Goal: Communication & Community: Answer question/provide support

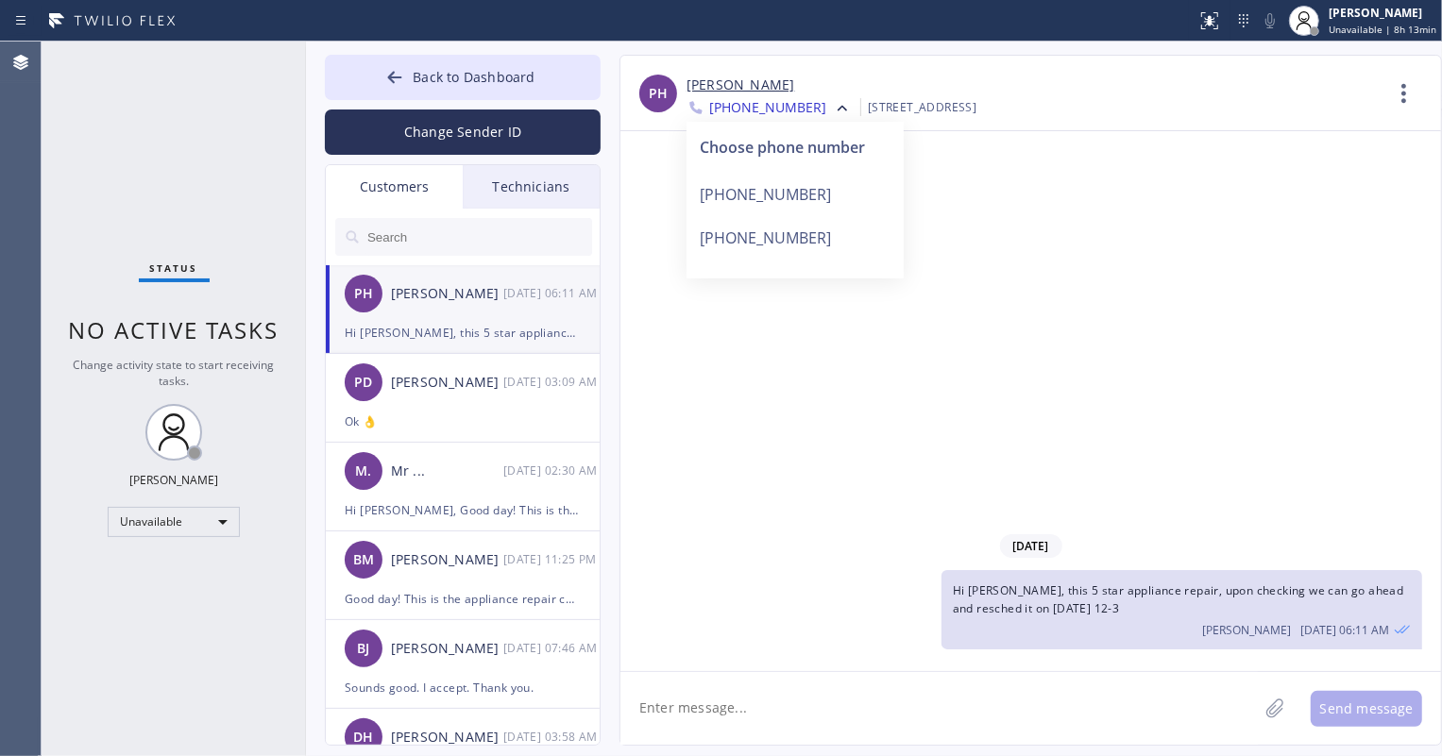
click at [452, 244] on input "text" at bounding box center [478, 237] width 227 height 38
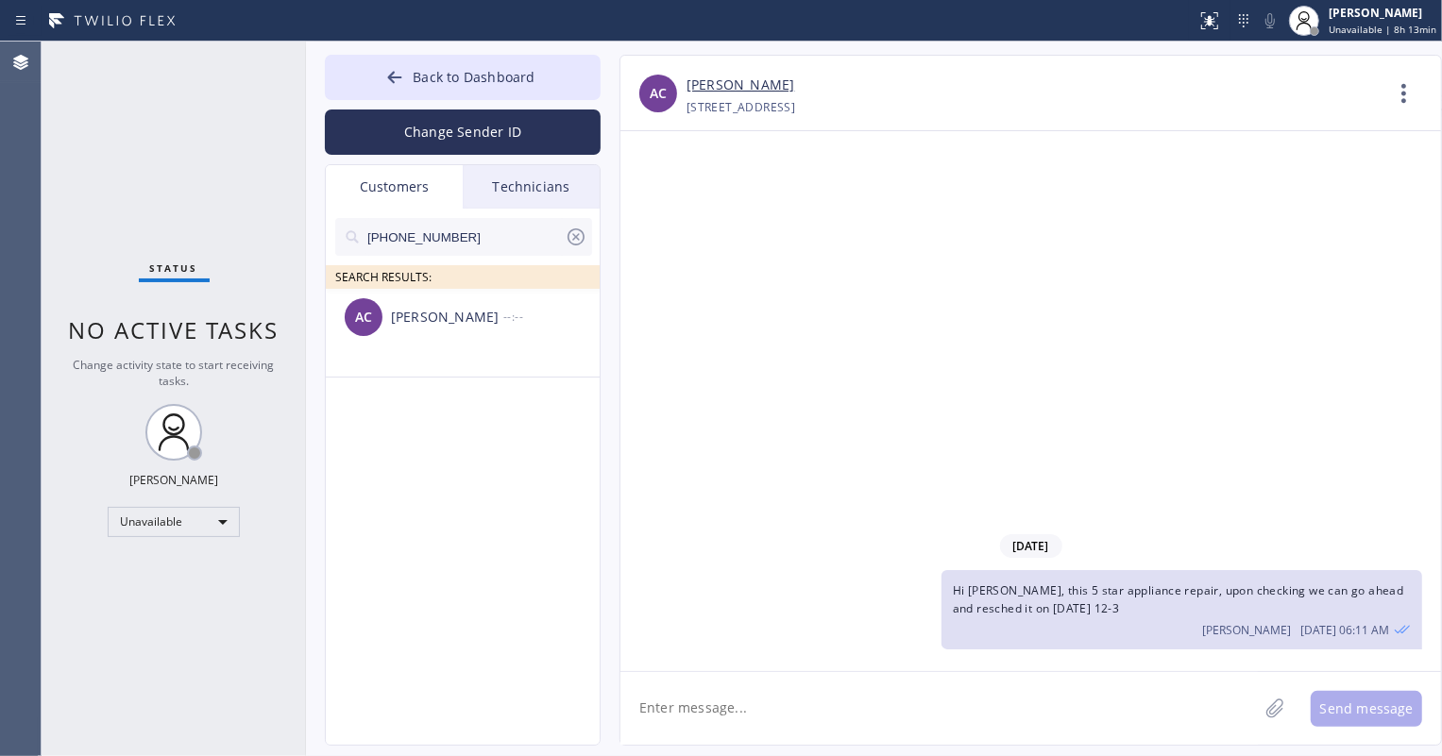
click at [462, 335] on div "AC [PERSON_NAME] --:--" at bounding box center [464, 317] width 276 height 57
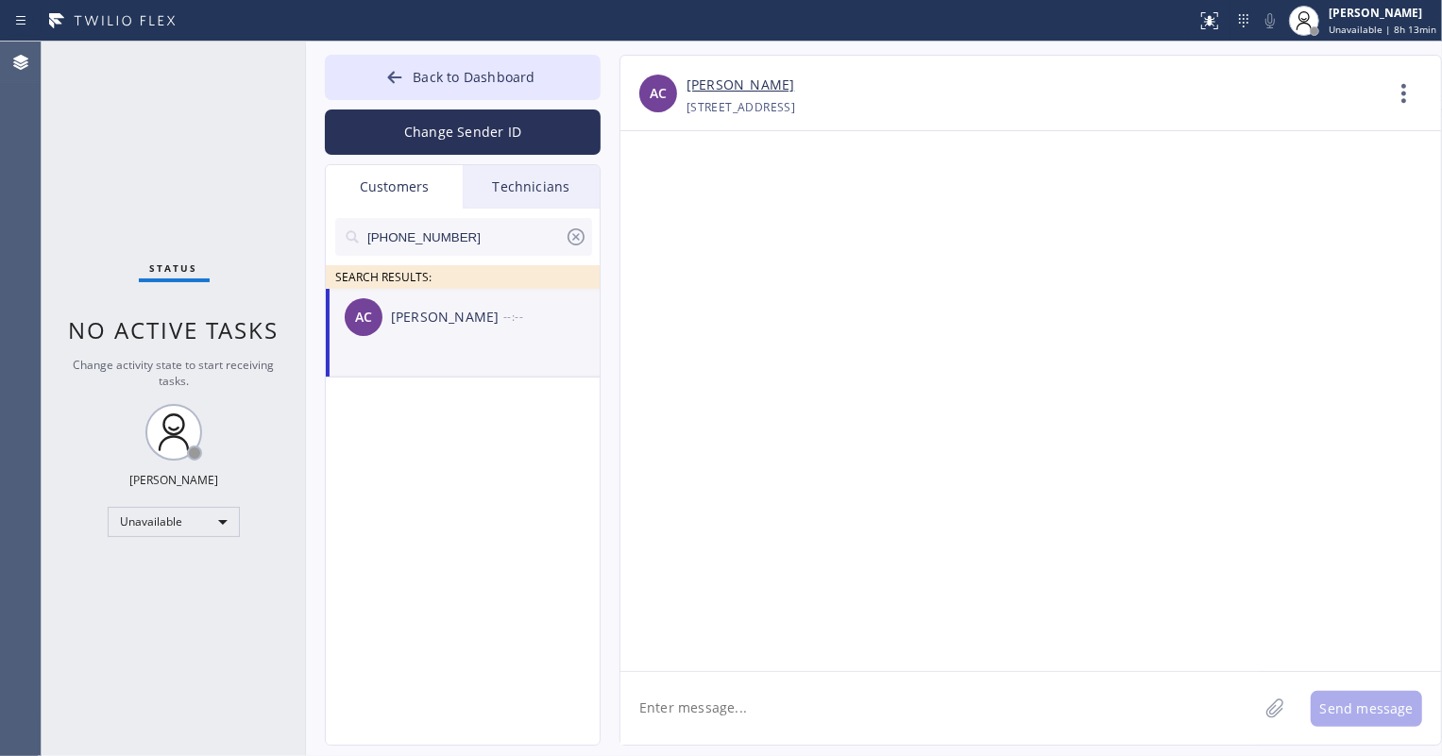
click at [671, 718] on textarea at bounding box center [938, 708] width 637 height 73
paste textarea "Good day! This is the appliance repair company you recently contacted. Unfortun…"
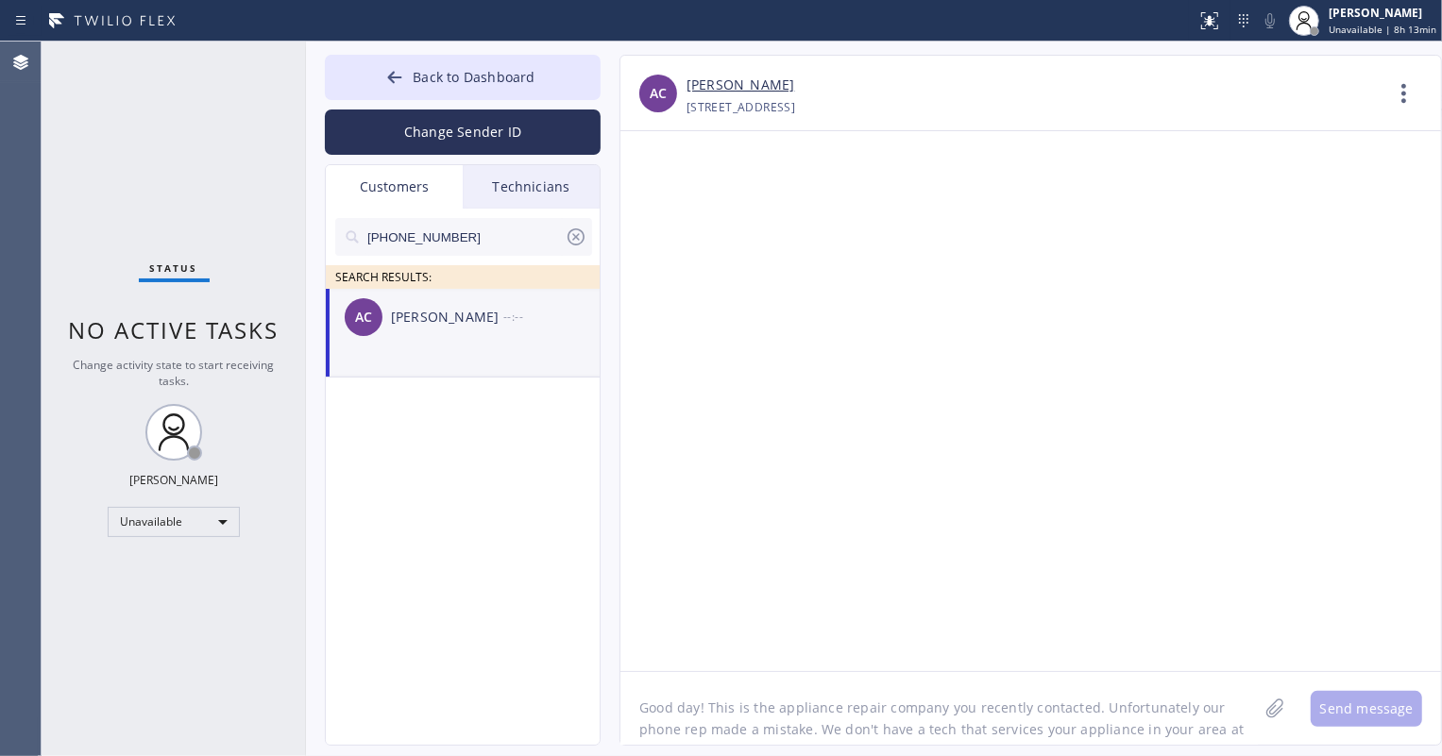
scroll to position [16, 0]
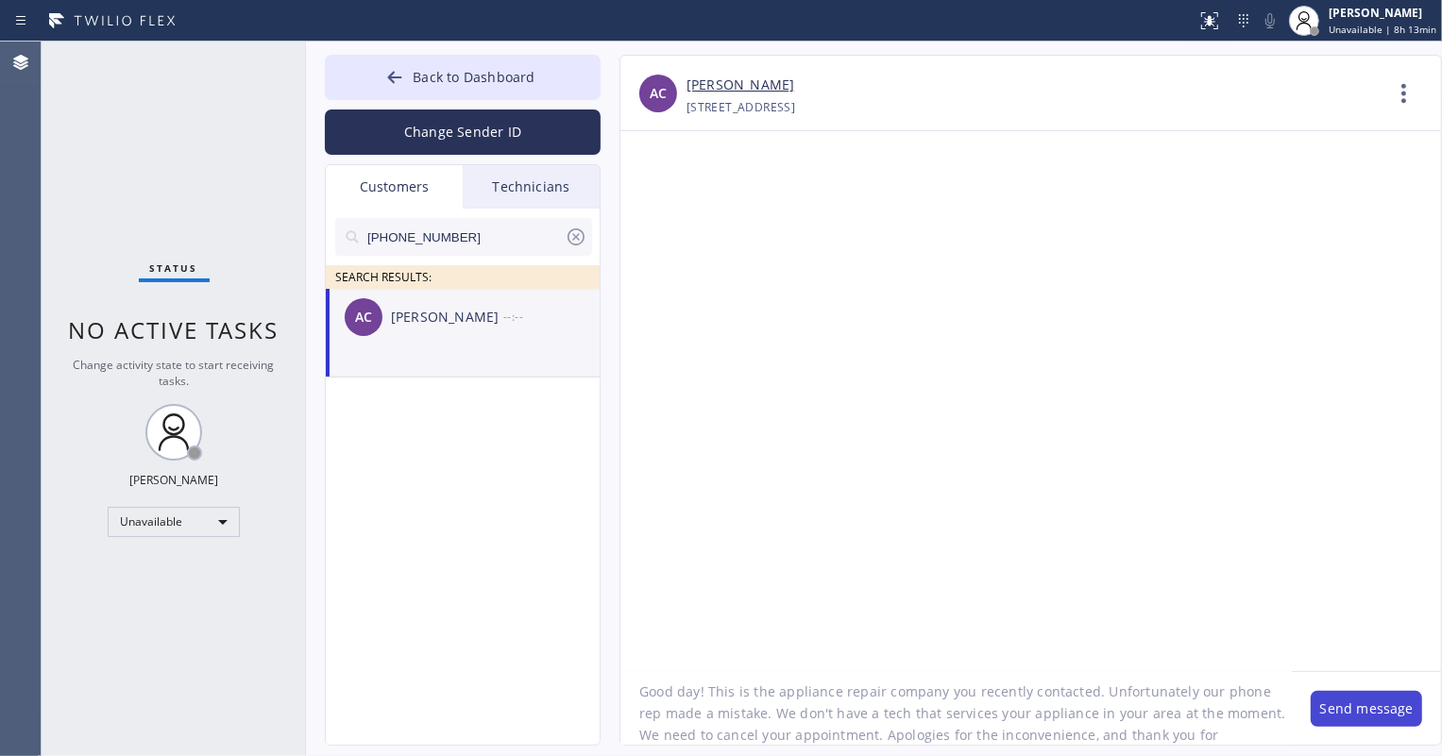
type textarea "Good day! This is the appliance repair company you recently contacted. Unfortun…"
click at [1365, 710] on button "Send message" at bounding box center [1365, 709] width 111 height 36
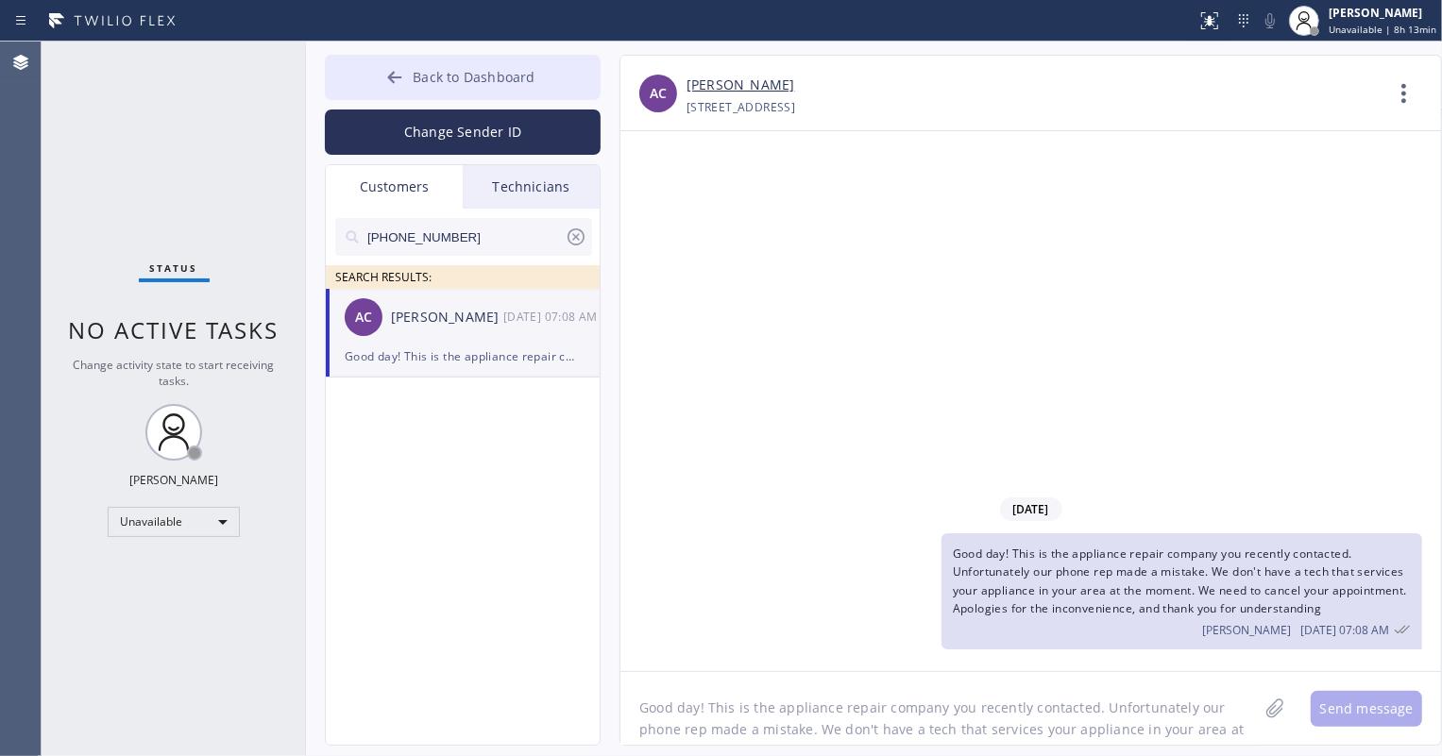
click at [408, 85] on button "Back to Dashboard" at bounding box center [463, 77] width 276 height 45
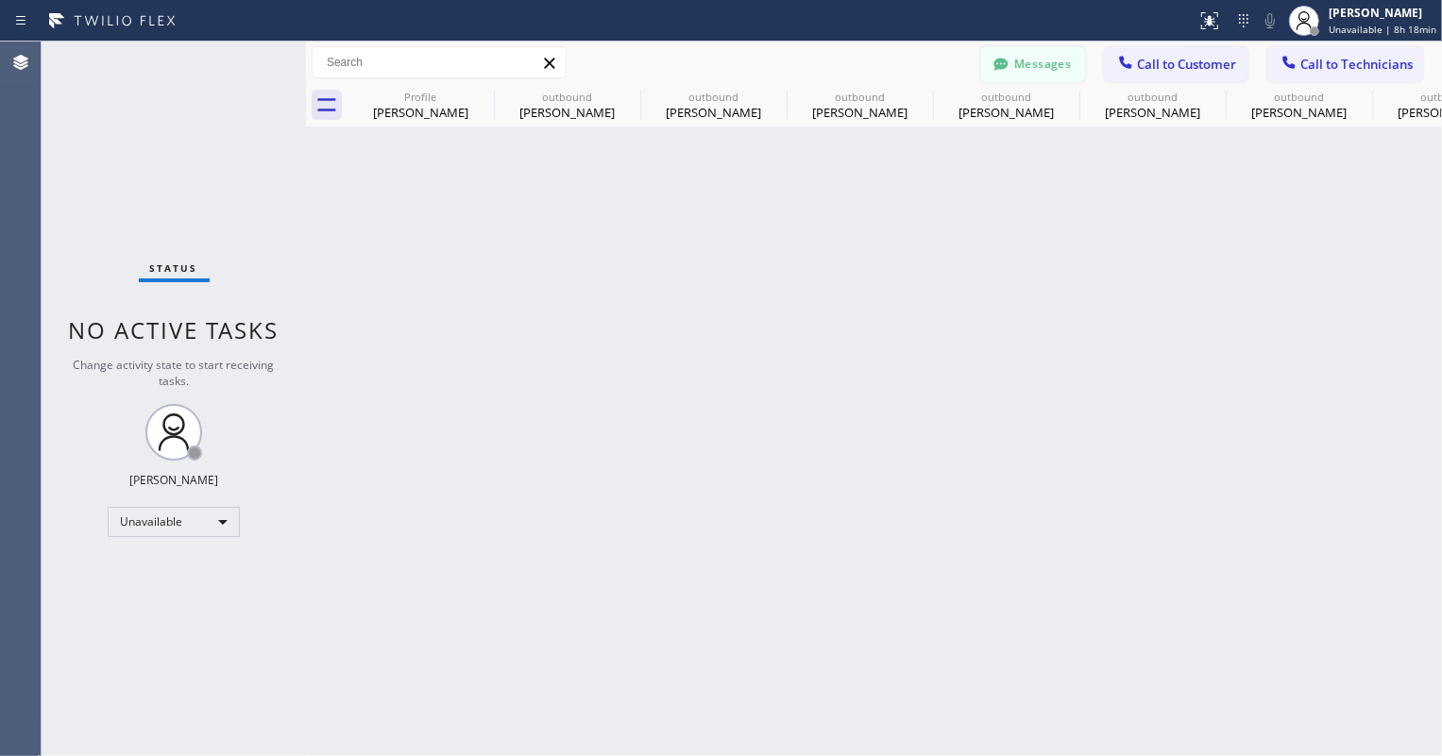
click at [1025, 56] on button "Messages" at bounding box center [1033, 64] width 104 height 36
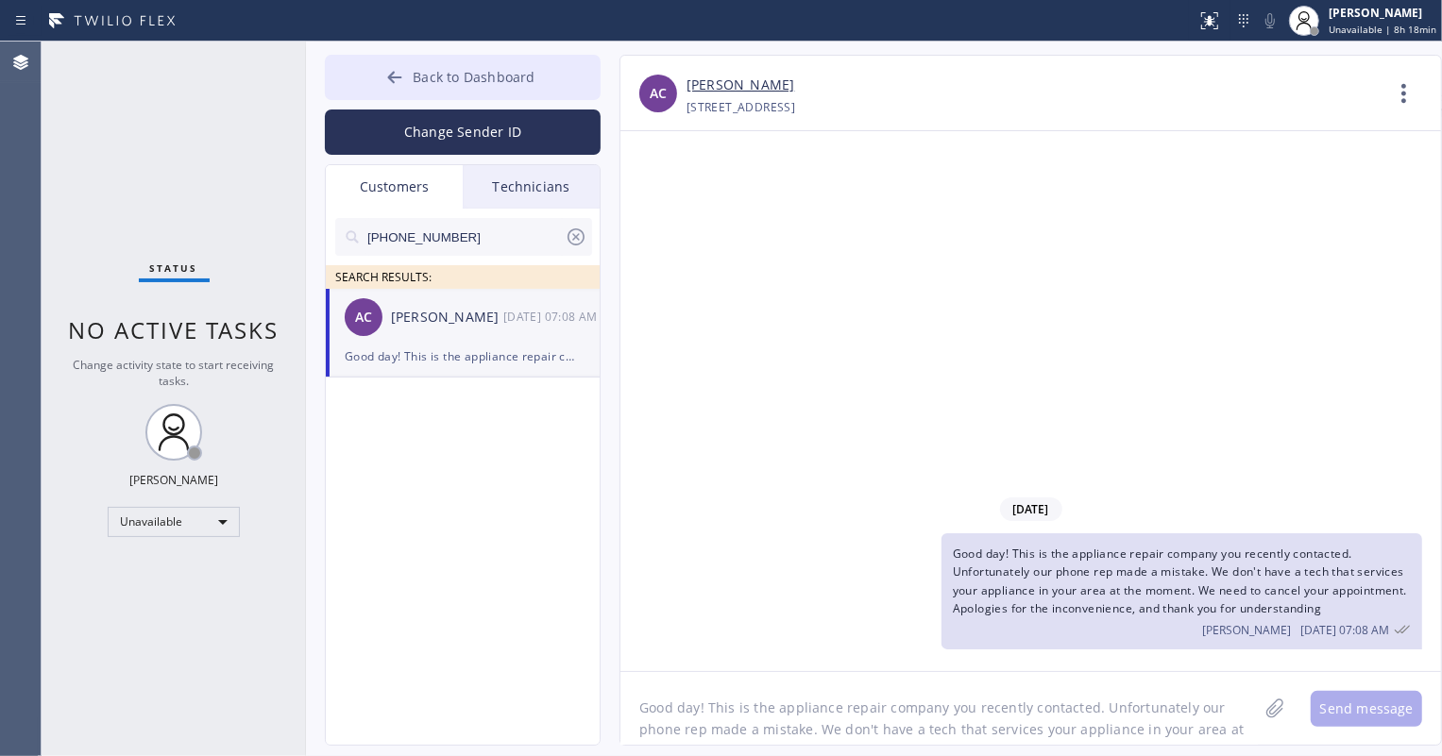
click at [487, 72] on span "Back to Dashboard" at bounding box center [474, 77] width 122 height 18
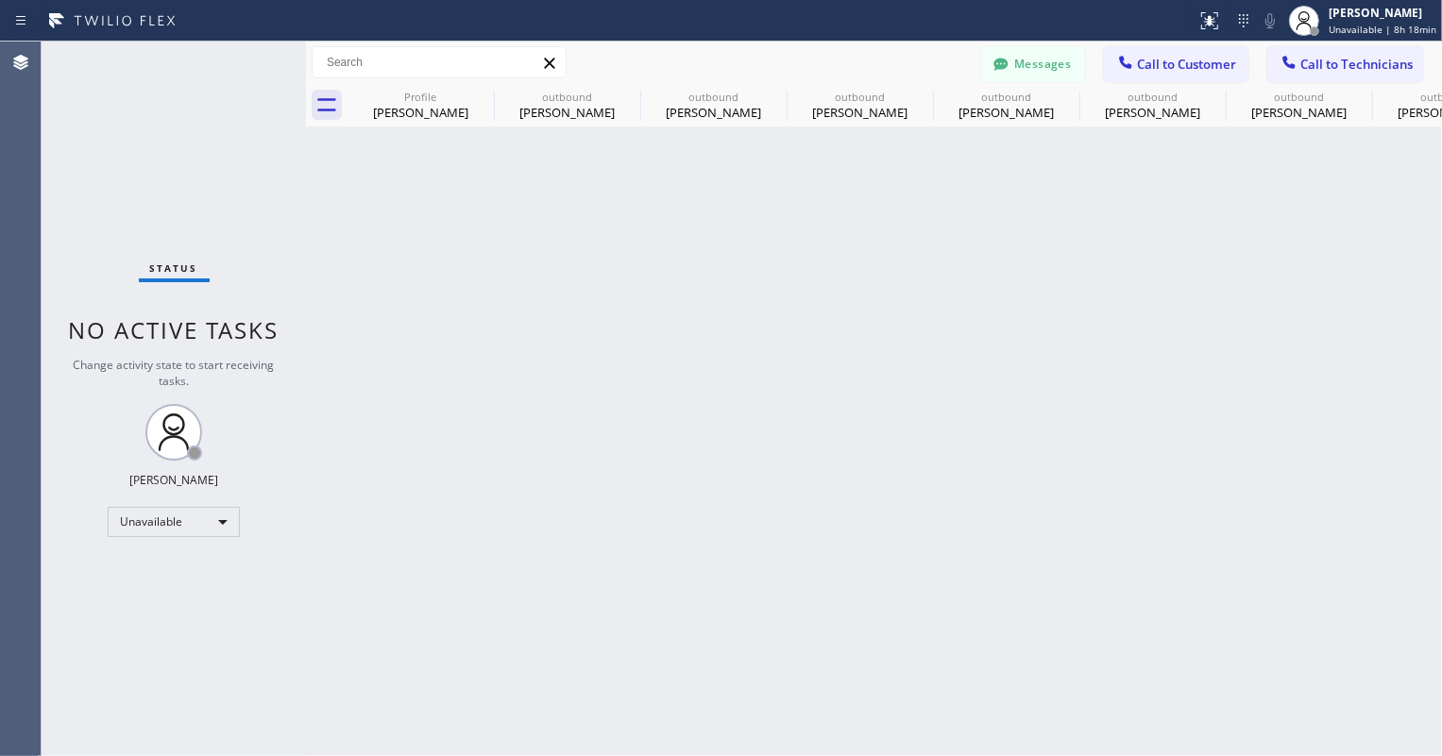
click at [1068, 59] on button "Messages" at bounding box center [1033, 64] width 104 height 36
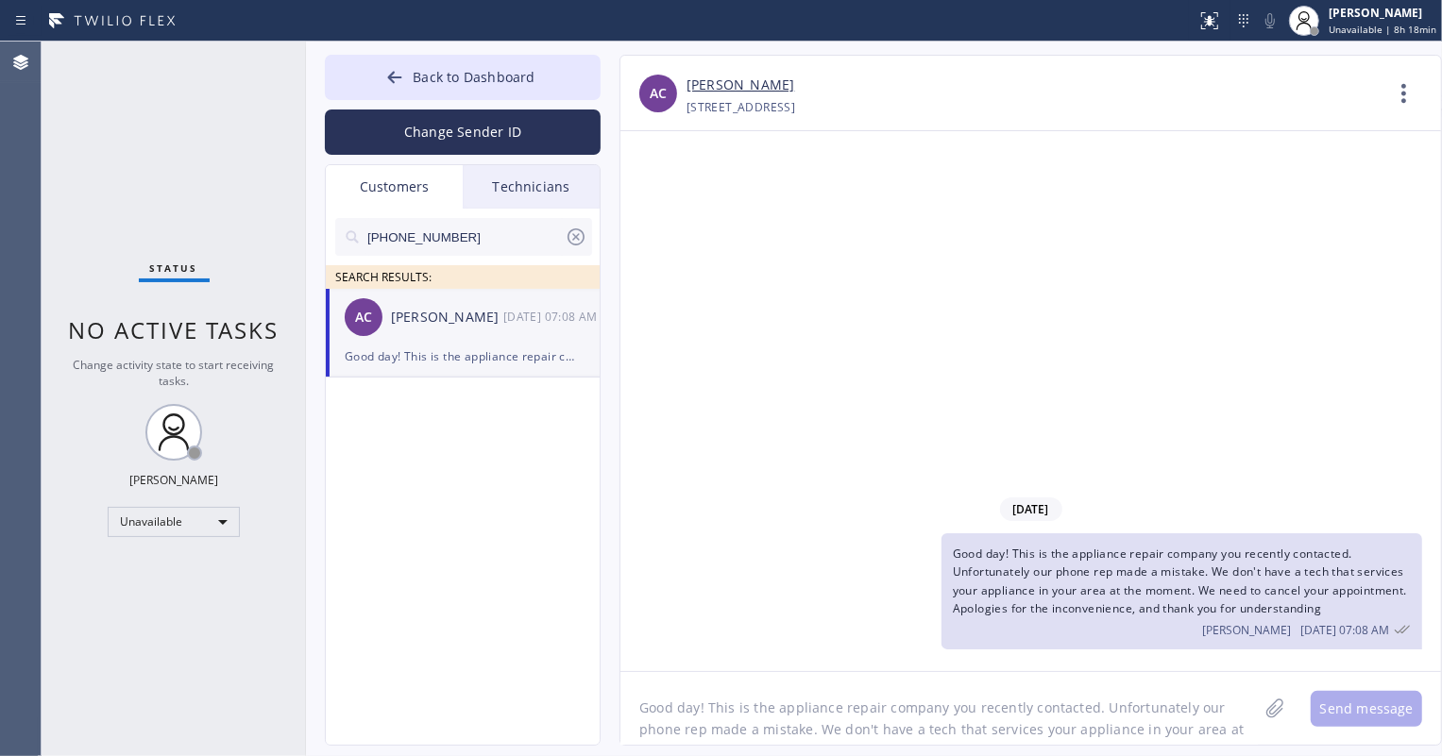
click at [576, 234] on icon at bounding box center [576, 237] width 23 height 23
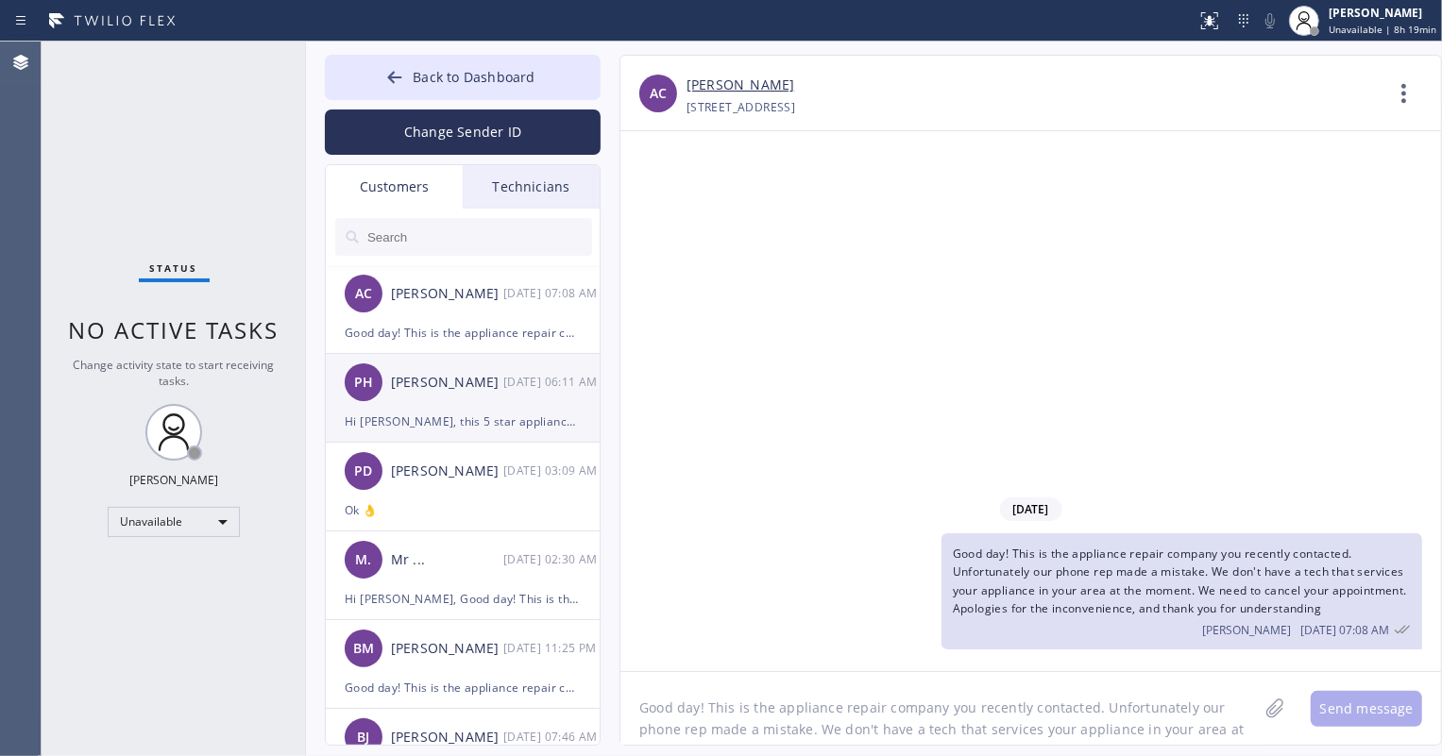
click at [481, 388] on div "[PERSON_NAME]" at bounding box center [447, 383] width 112 height 22
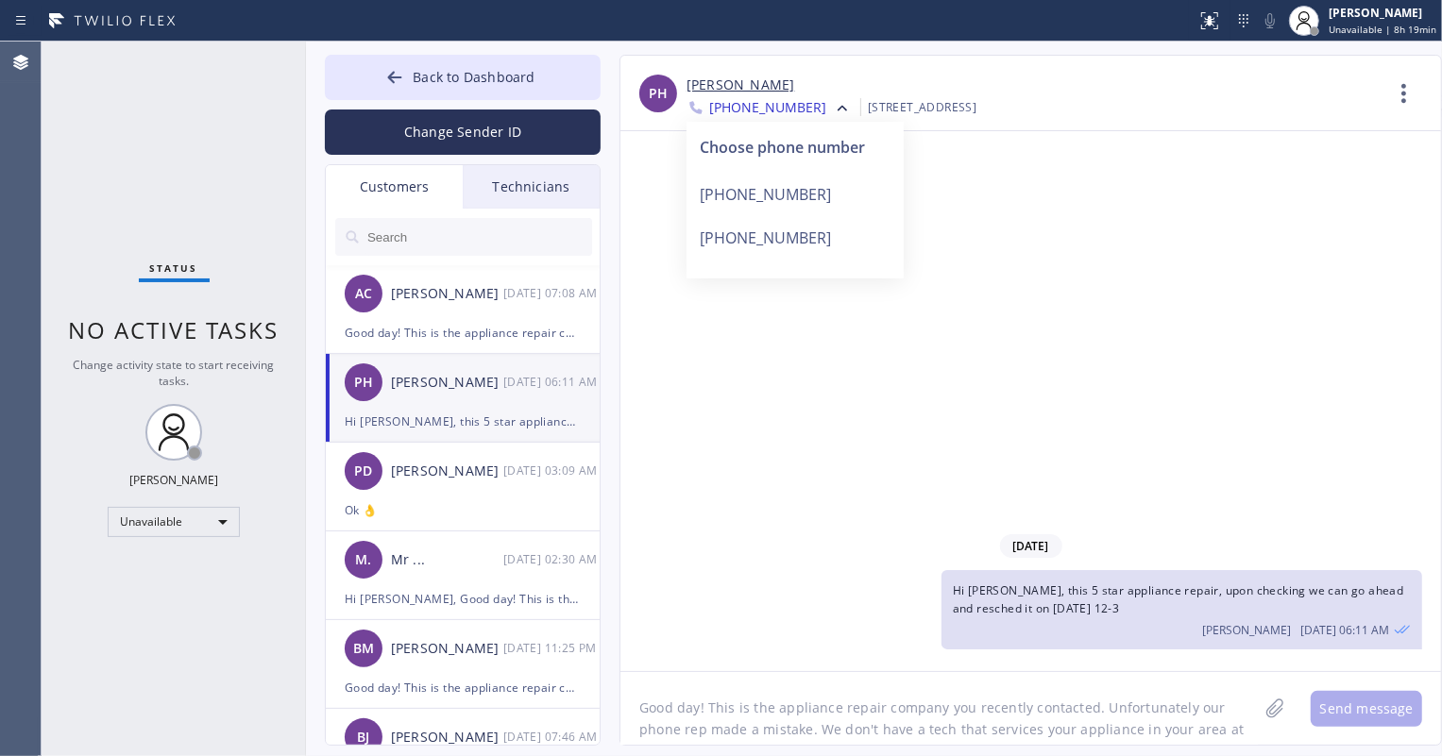
click at [1090, 608] on span "Hi [PERSON_NAME], this 5 star appliance repair, upon checking we can go ahead a…" at bounding box center [1178, 600] width 451 height 34
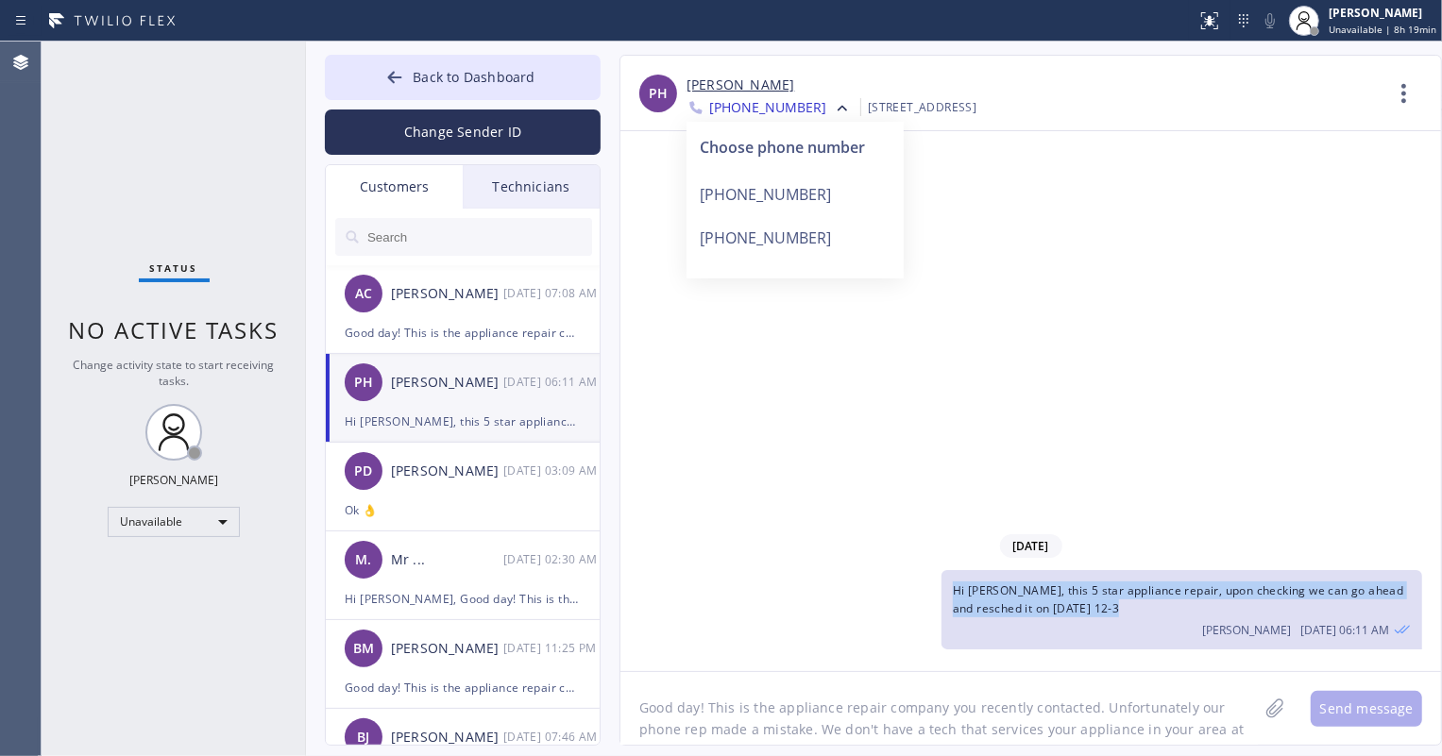
click at [1090, 608] on span "Hi [PERSON_NAME], this 5 star appliance repair, upon checking we can go ahead a…" at bounding box center [1178, 600] width 451 height 34
copy span "Hi [PERSON_NAME], this 5 star appliance repair, upon checking we can go ahead a…"
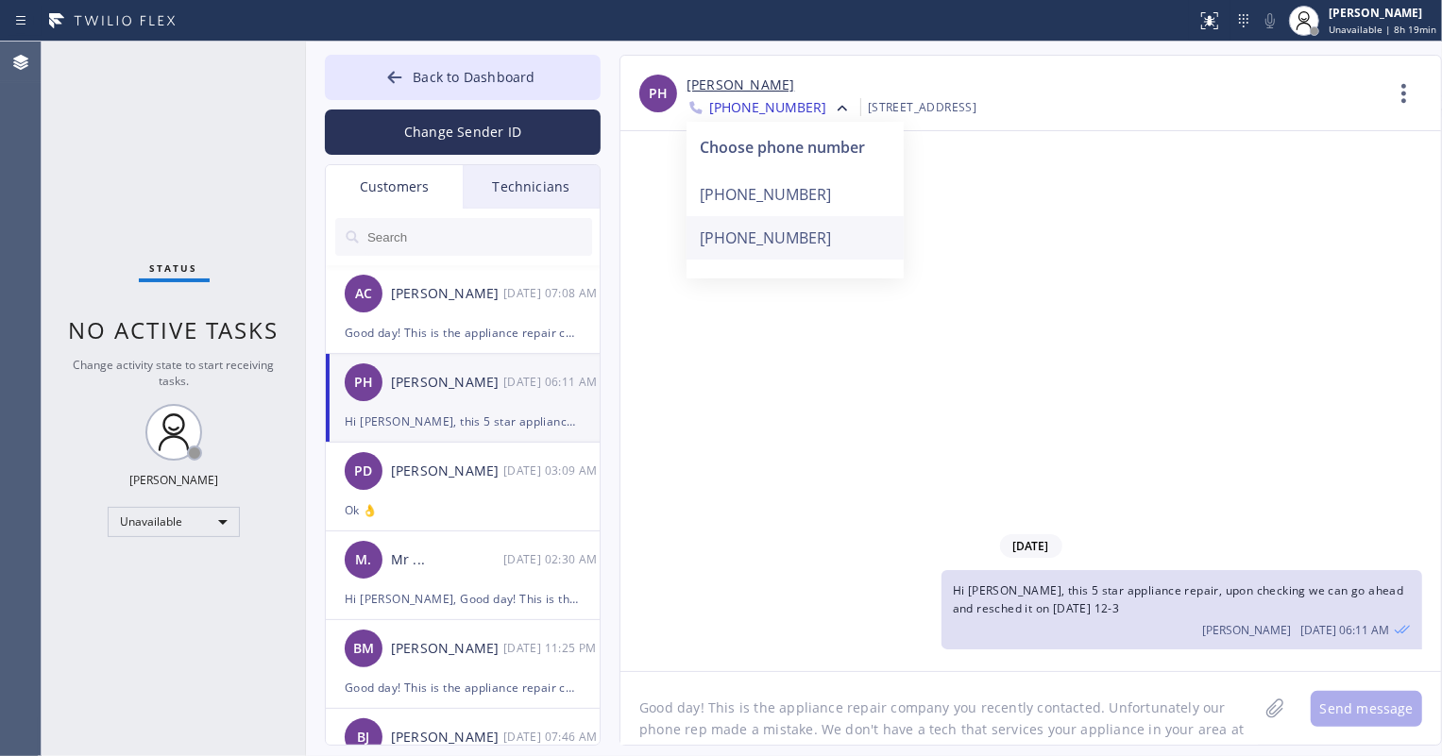
click at [788, 231] on div "[PHONE_NUMBER]" at bounding box center [794, 237] width 217 height 43
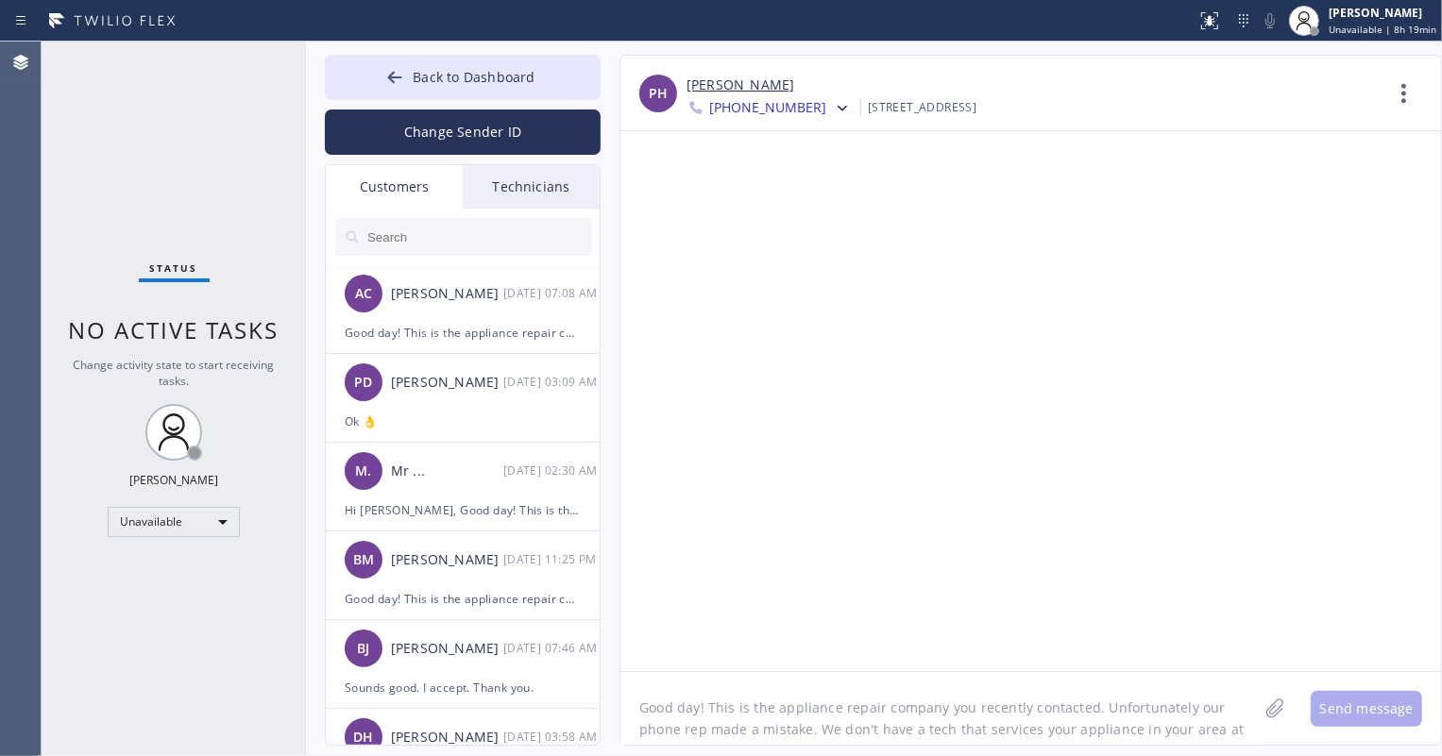
click at [839, 700] on textarea "Good day! This is the appliance repair company you recently contacted. Unfortun…" at bounding box center [938, 708] width 637 height 73
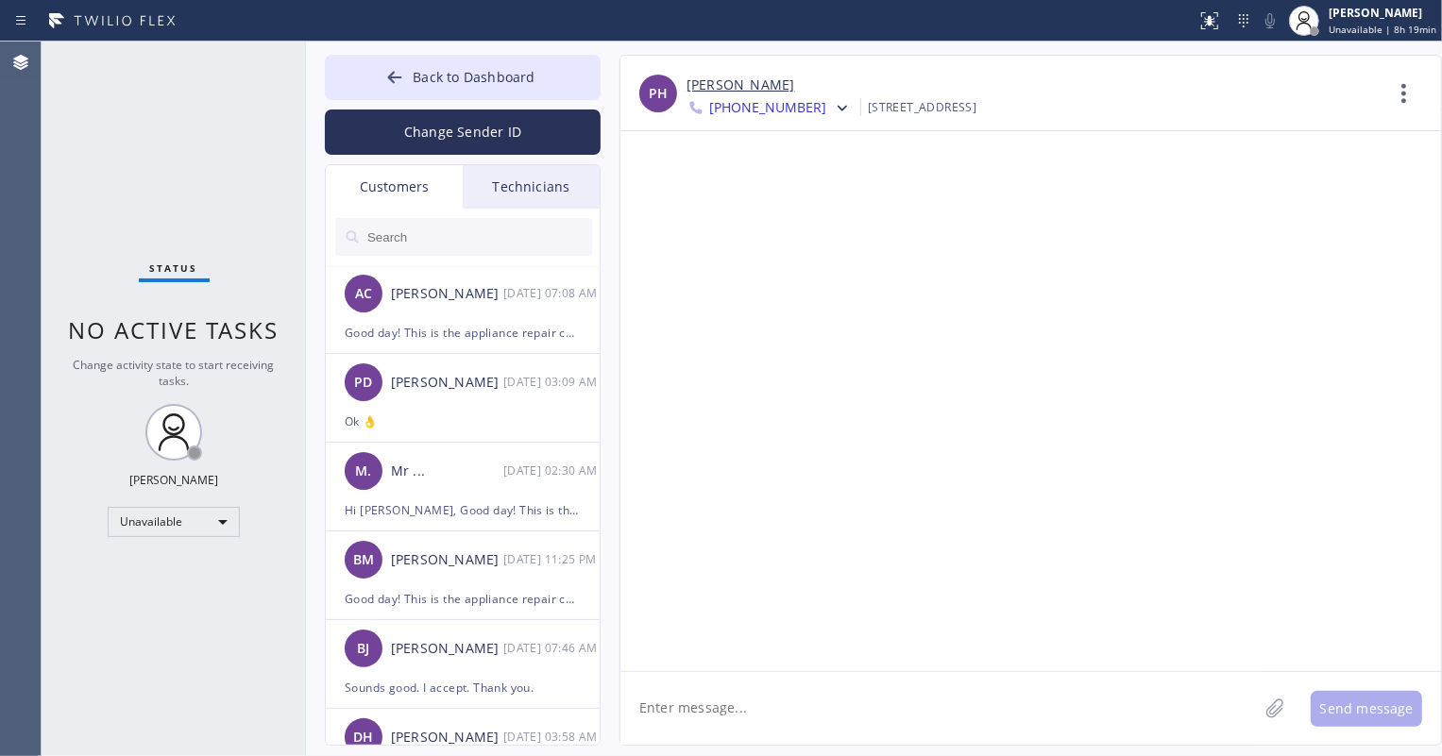
paste textarea "Hi [PERSON_NAME], this 5 star appliance repair, upon checking we can go ahead a…"
type textarea "Hi [PERSON_NAME], this 5 star appliance repair, upon checking we can go ahead a…"
click at [1370, 699] on button "Send message" at bounding box center [1365, 709] width 111 height 36
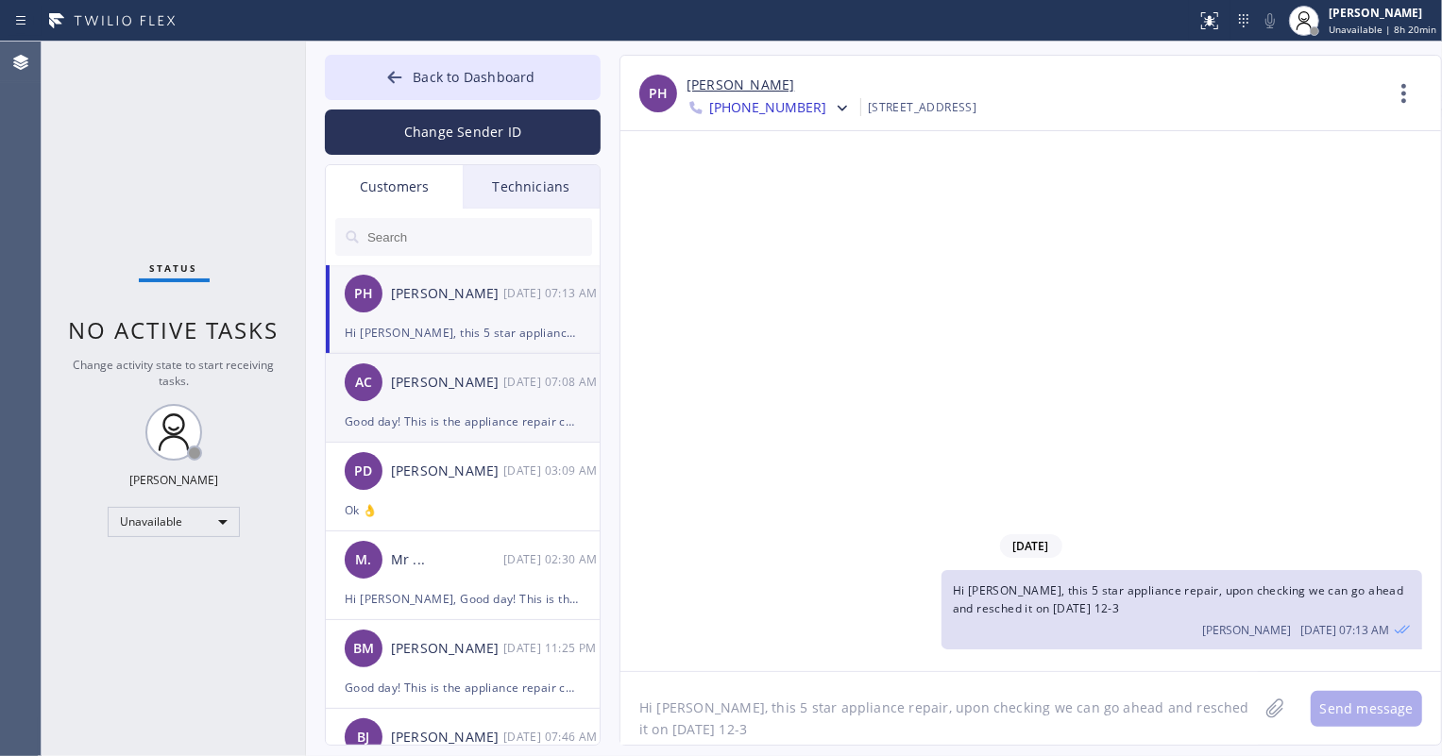
click at [529, 392] on div "AC [PERSON_NAME] [DATE] 07:08 AM" at bounding box center [464, 382] width 276 height 57
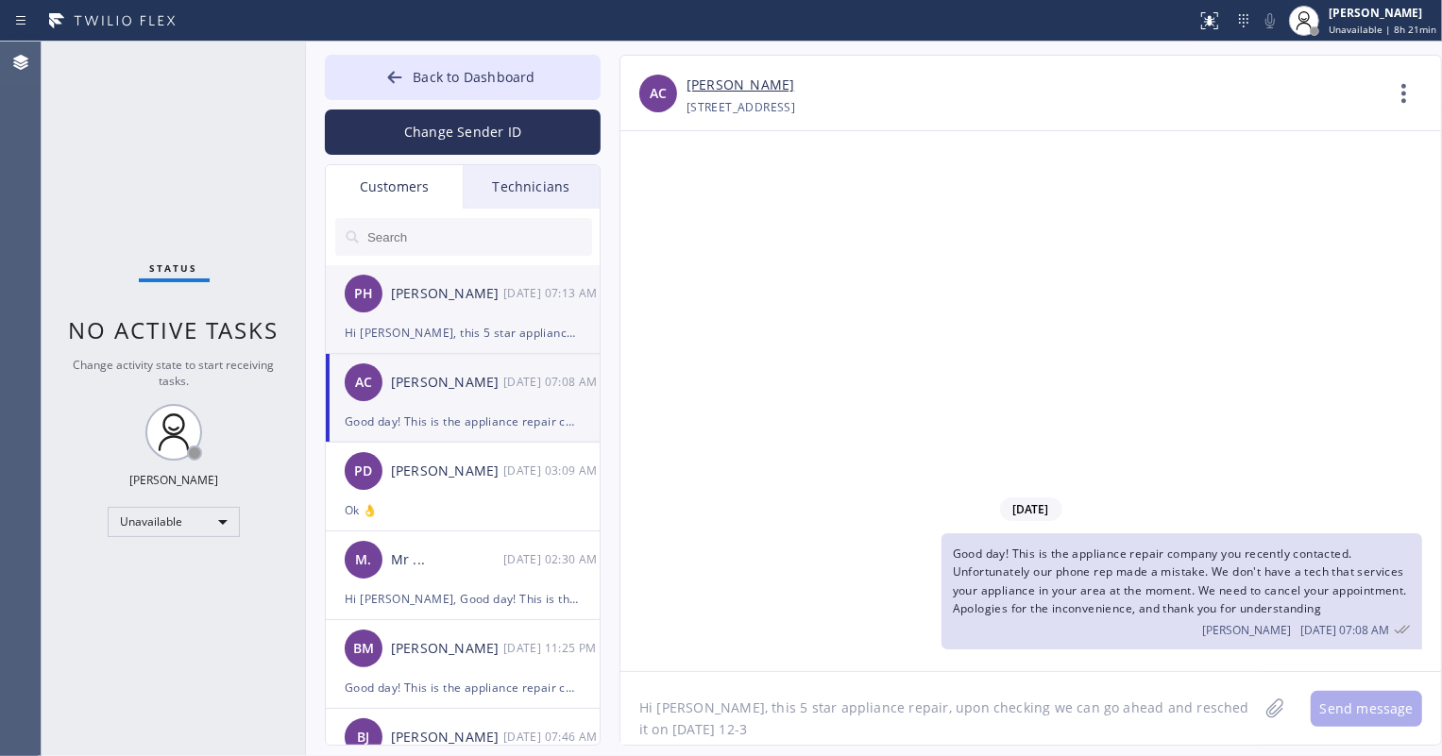
click at [526, 309] on div "PH [PERSON_NAME] [DATE] 07:13 AM" at bounding box center [464, 293] width 276 height 57
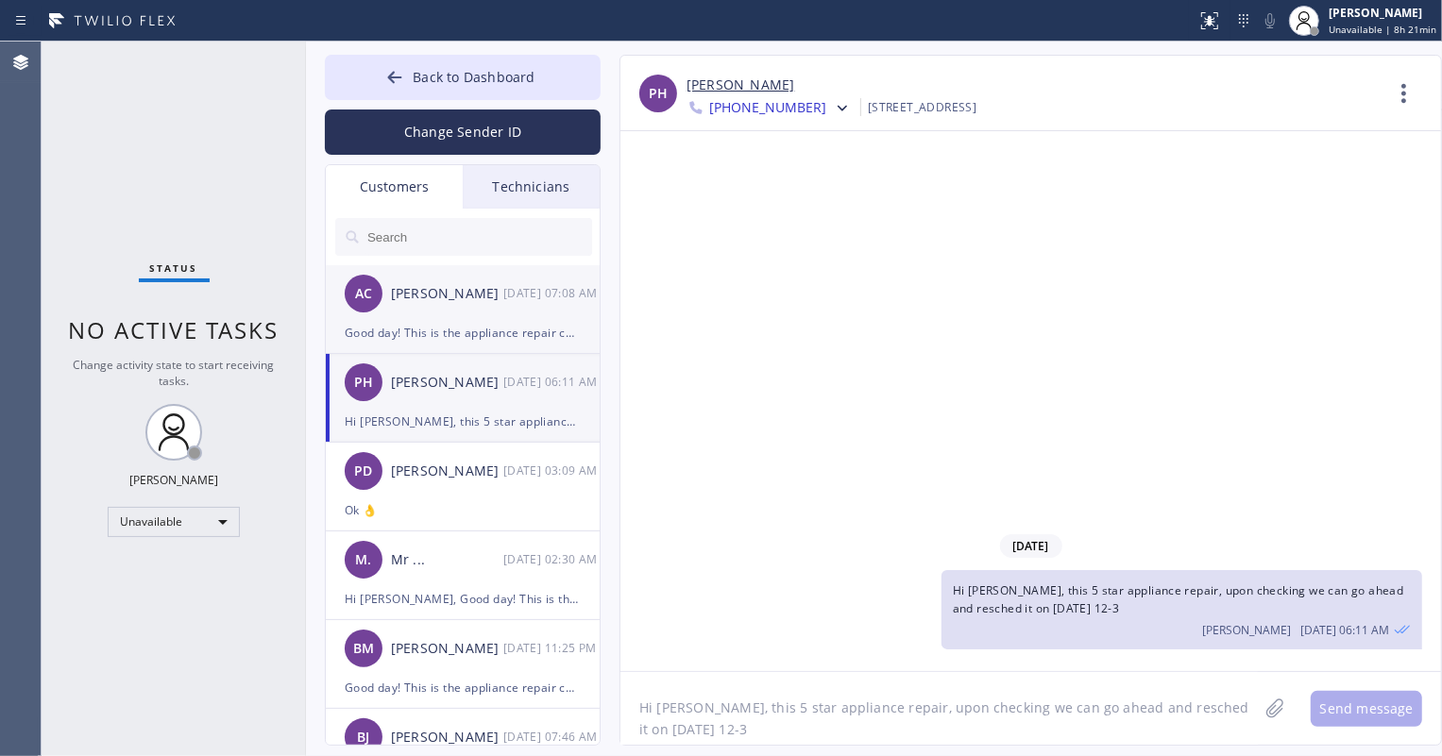
click at [506, 333] on div "Good day! This is the appliance repair company you recently contacted. Unfortun…" at bounding box center [463, 333] width 236 height 22
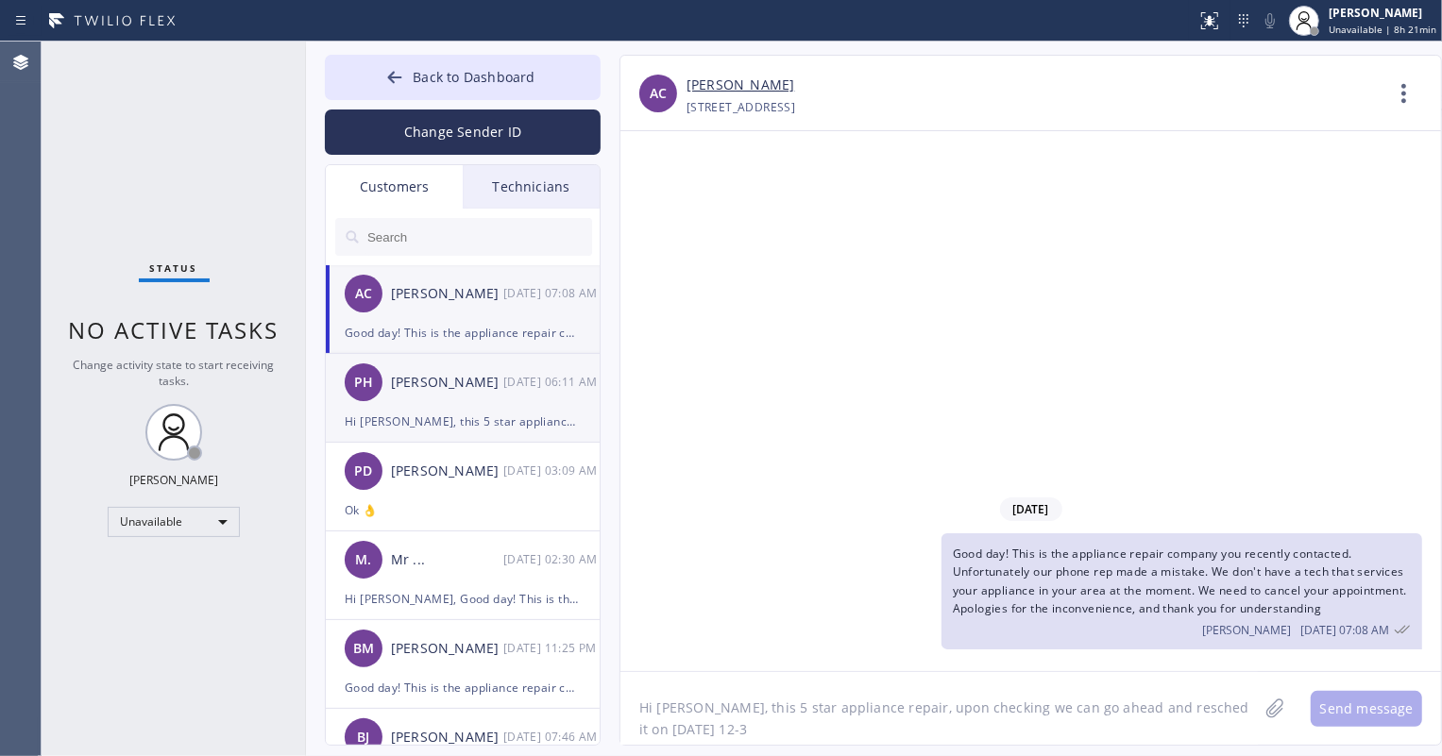
click at [510, 403] on div "PH [PERSON_NAME] [DATE] 06:11 AM" at bounding box center [464, 382] width 276 height 57
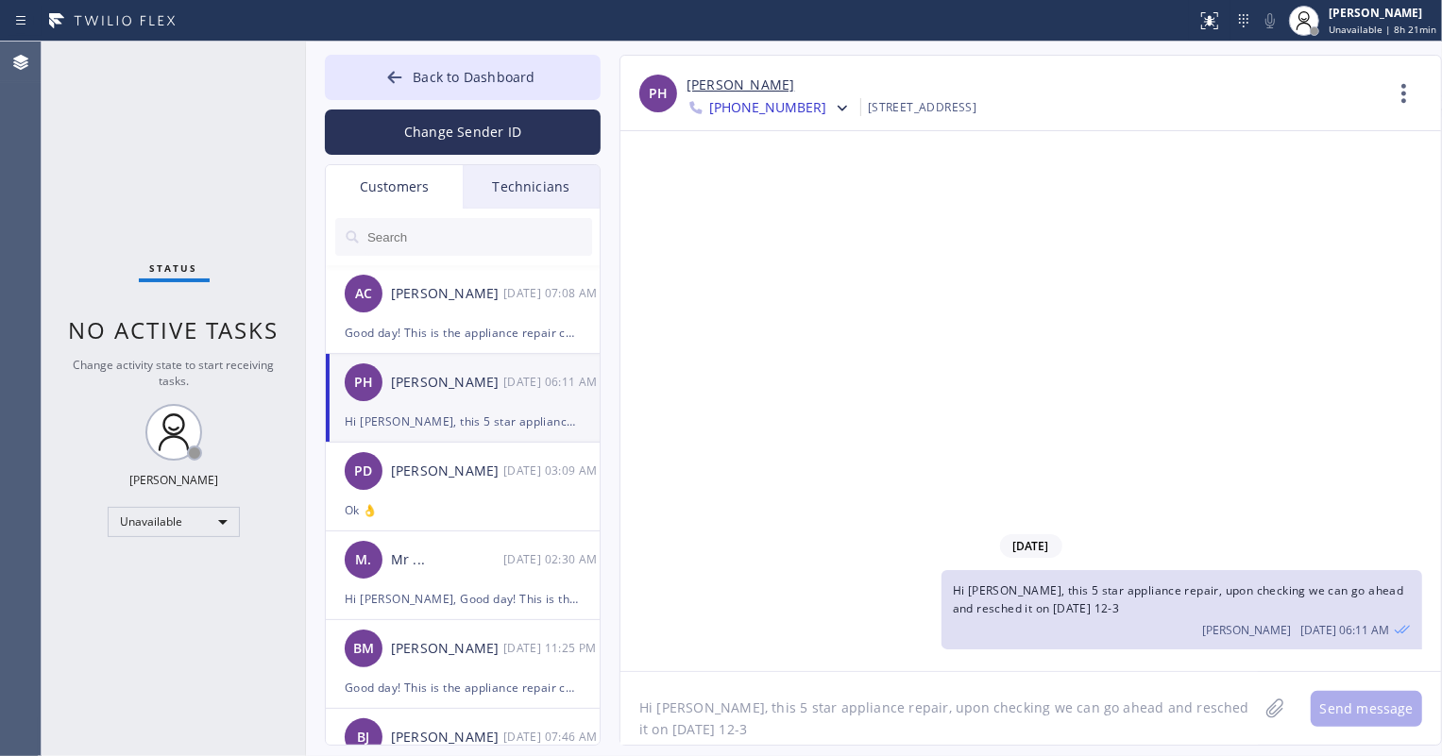
click at [792, 104] on span "[PHONE_NUMBER]" at bounding box center [767, 109] width 117 height 23
click at [764, 234] on div "[PHONE_NUMBER]" at bounding box center [794, 237] width 217 height 43
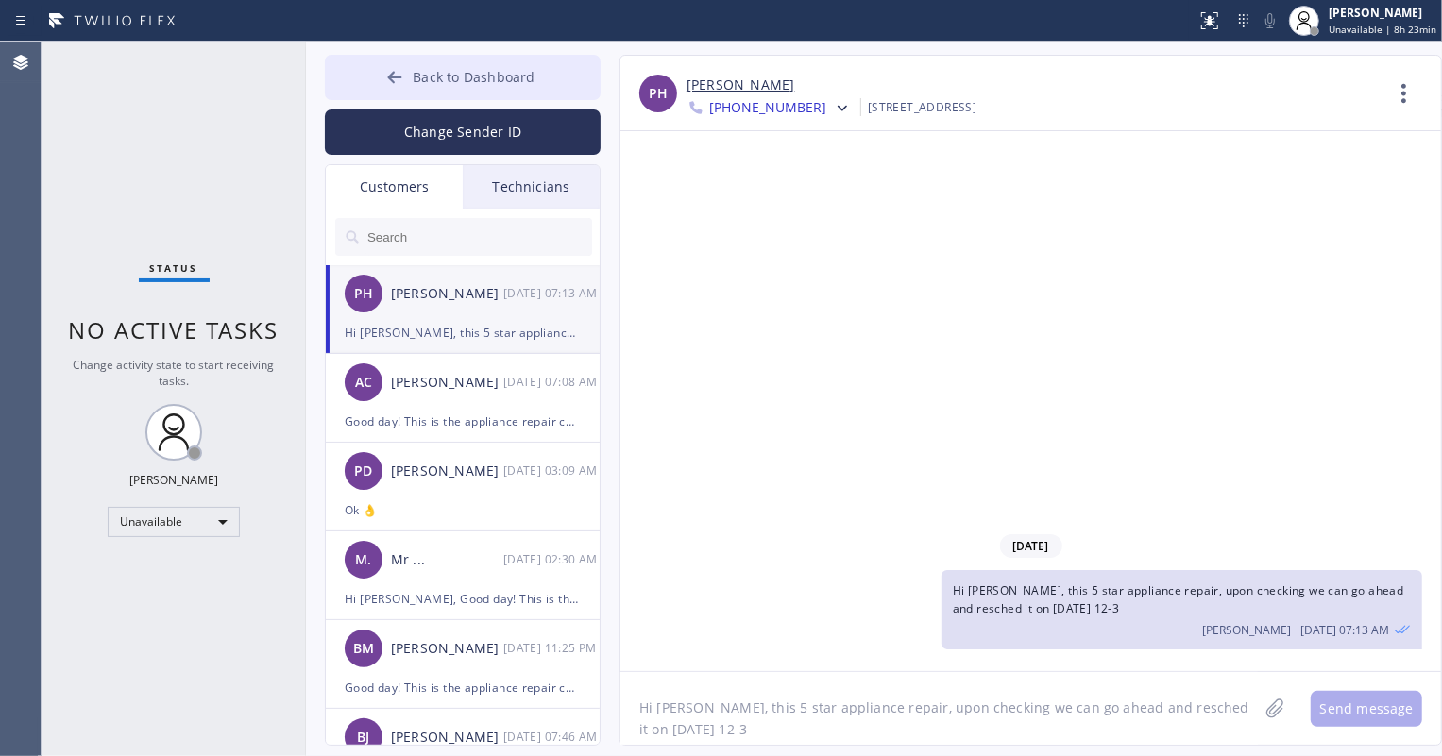
click at [512, 68] on span "Back to Dashboard" at bounding box center [474, 77] width 122 height 18
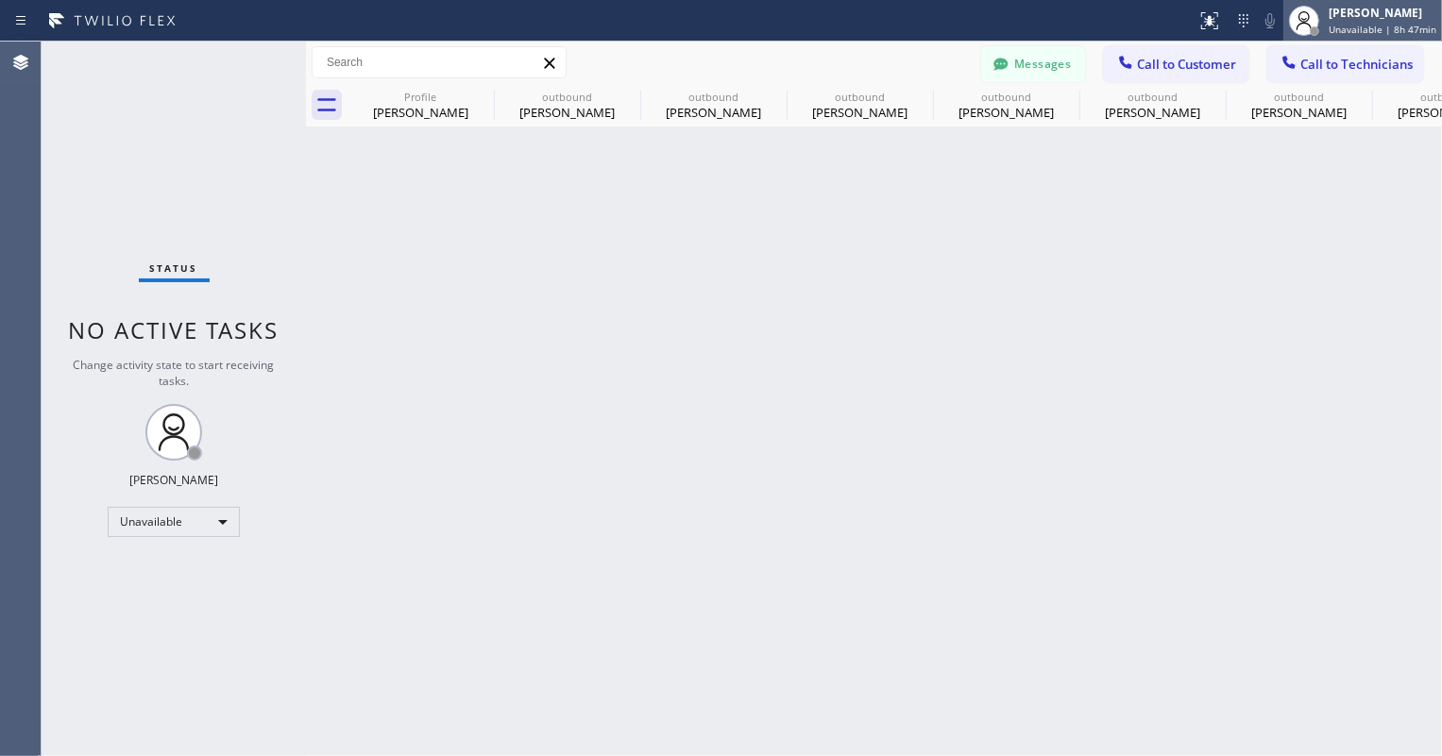
click at [1341, 25] on span "Unavailable | 8h 47min" at bounding box center [1382, 29] width 108 height 13
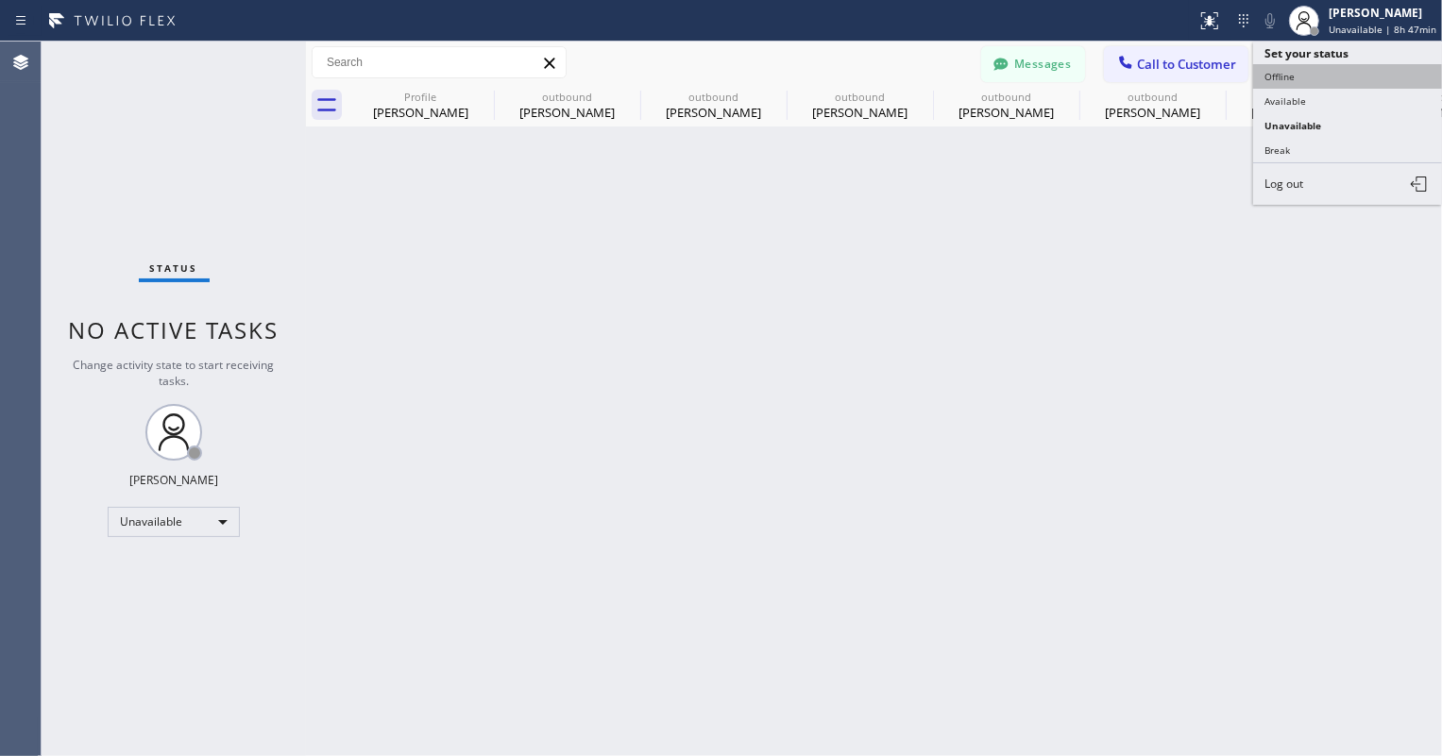
click at [1302, 66] on button "Offline" at bounding box center [1347, 76] width 189 height 25
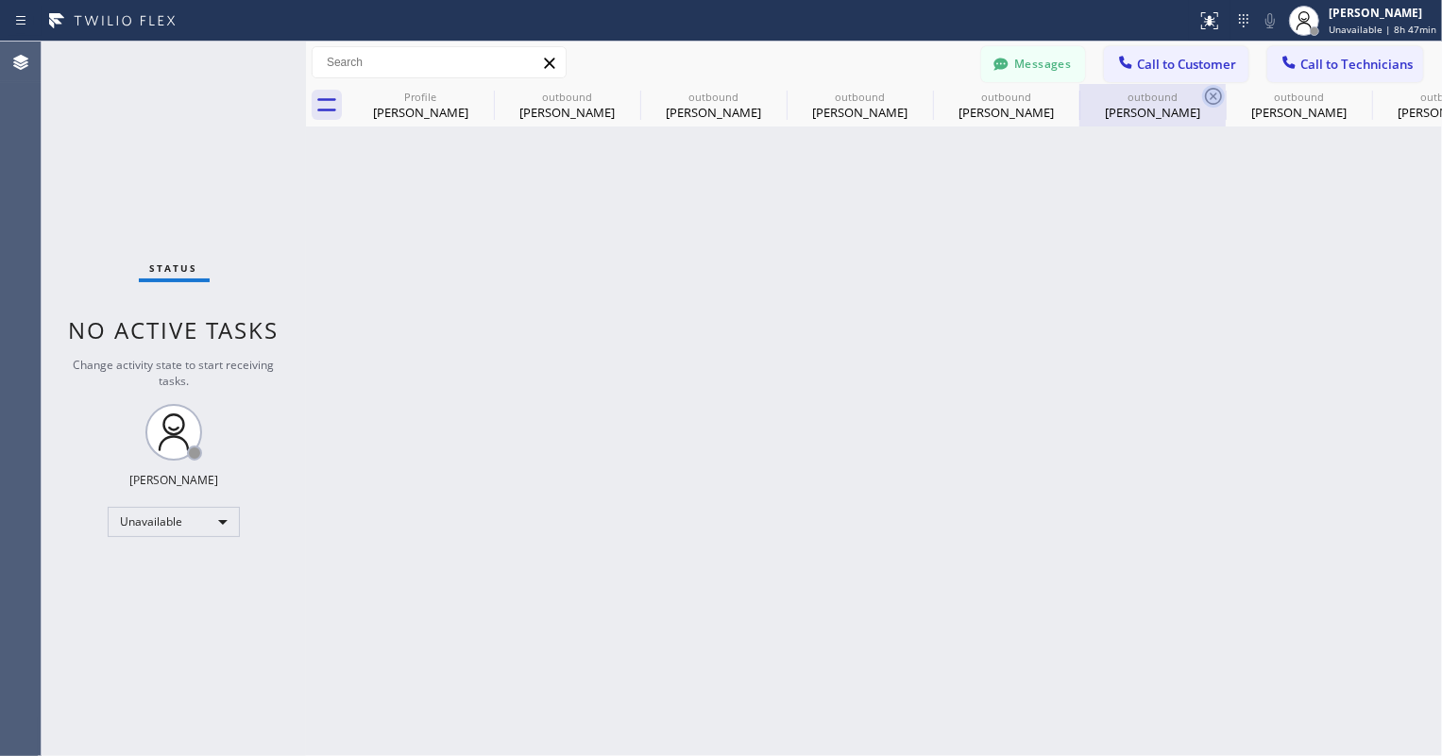
drag, startPoint x: 1166, startPoint y: 244, endPoint x: 1204, endPoint y: 92, distance: 156.6
click at [1166, 244] on div "Back to Dashboard Change Sender ID Customers Technicians PH [PERSON_NAME] [DATE…" at bounding box center [874, 399] width 1136 height 715
click at [1060, 61] on button "Messages" at bounding box center [1033, 64] width 104 height 36
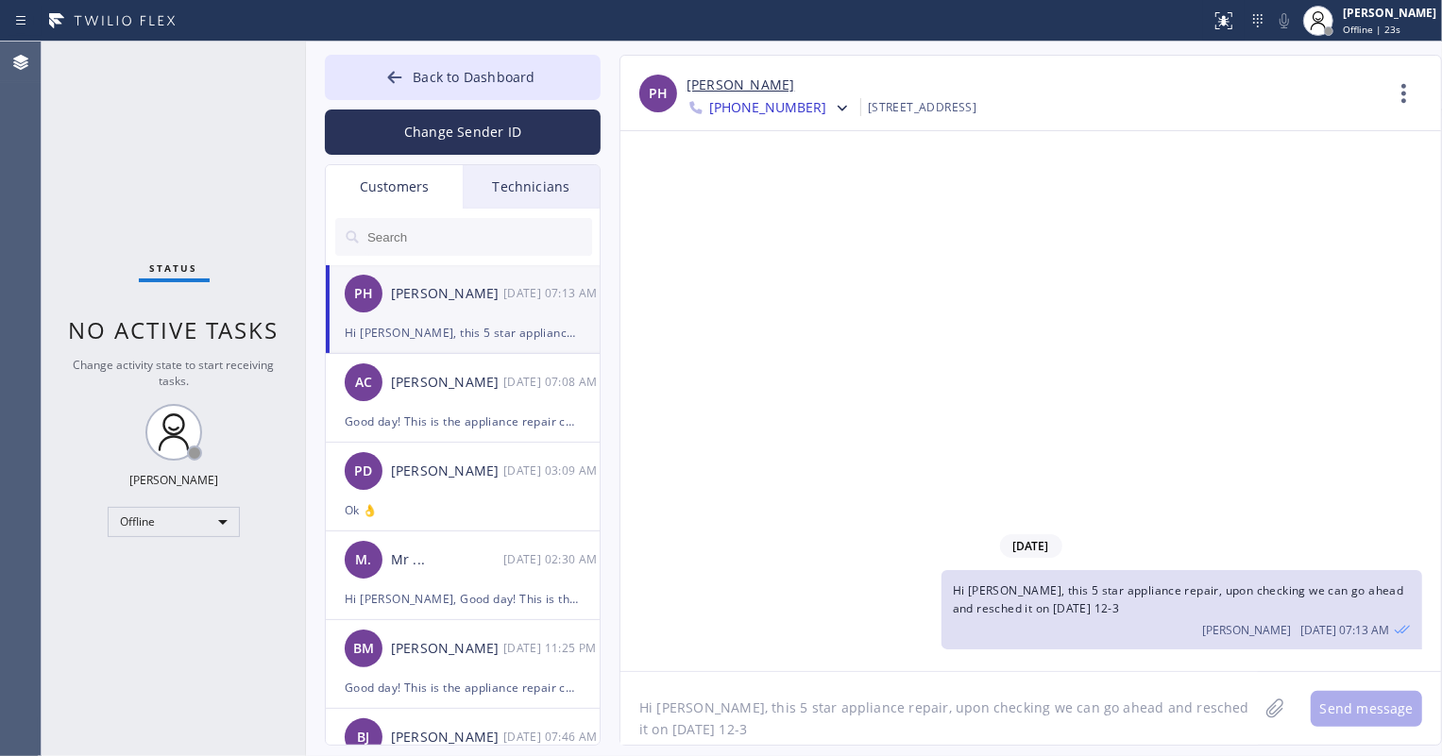
click at [541, 176] on div "Technicians" at bounding box center [531, 186] width 137 height 43
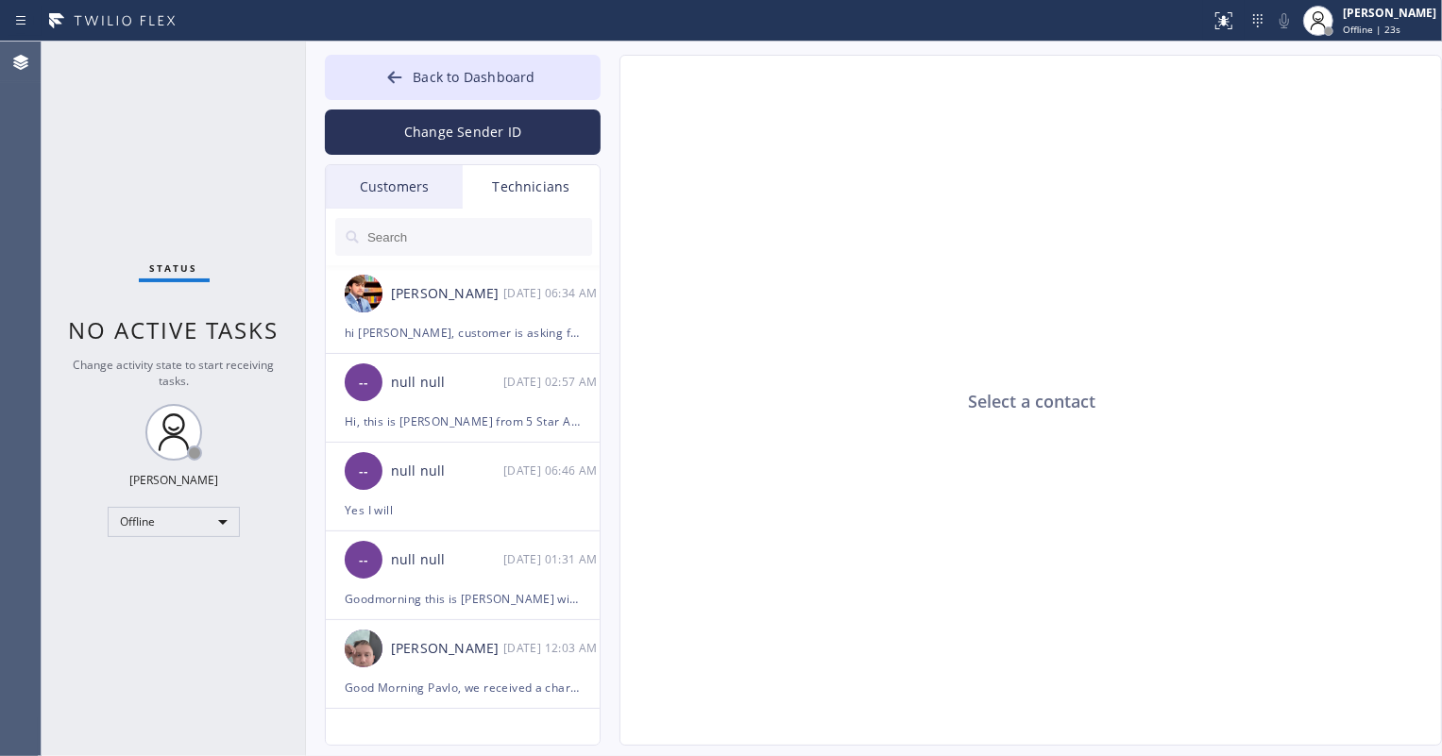
click at [411, 182] on div "Customers" at bounding box center [394, 186] width 137 height 43
